Goal: Complete application form: Complete application form

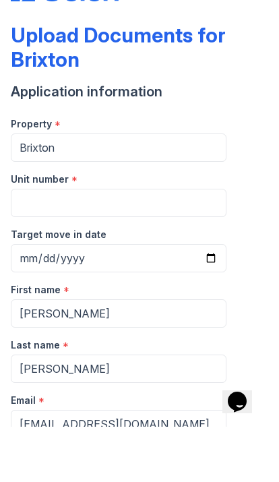
scroll to position [738, 0]
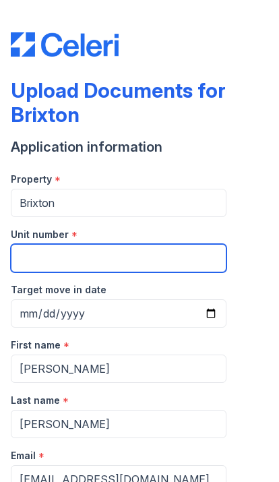
click at [141, 253] on input "Unit number" at bounding box center [119, 258] width 216 height 28
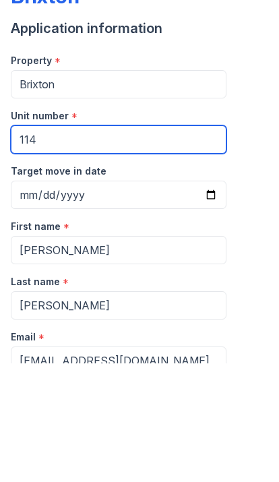
type input "114"
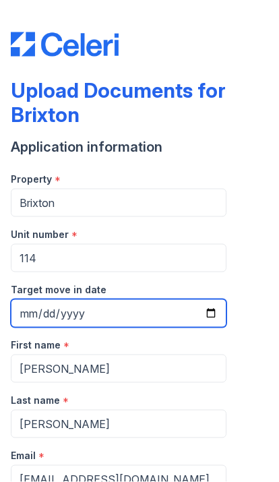
click at [169, 299] on input "Target move in date" at bounding box center [119, 313] width 216 height 28
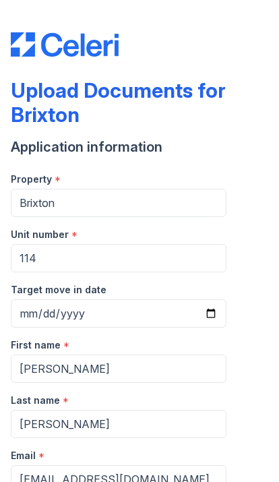
click at [178, 299] on input "[DATE]" at bounding box center [119, 313] width 216 height 28
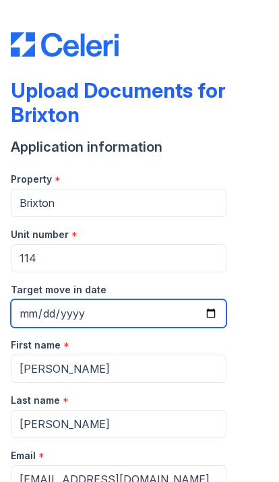
type input "[DATE]"
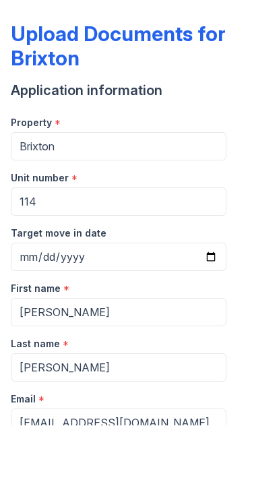
scroll to position [888, 0]
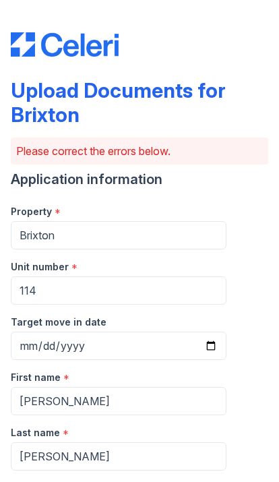
scroll to position [986, 0]
select select "paystub"
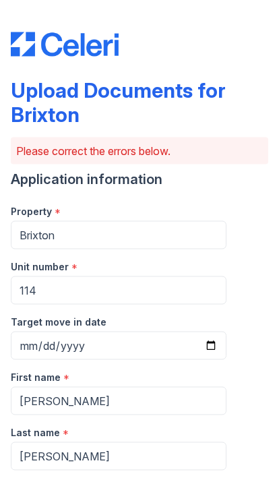
scroll to position [819, 0]
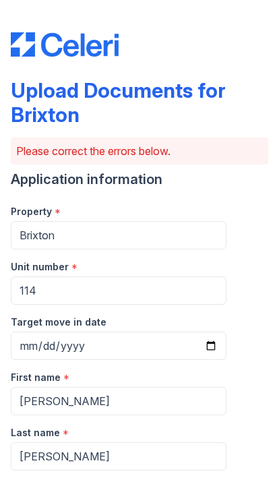
select select "paystub"
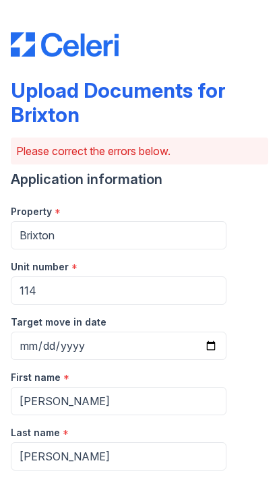
select select "paystub"
